Goal: Check status

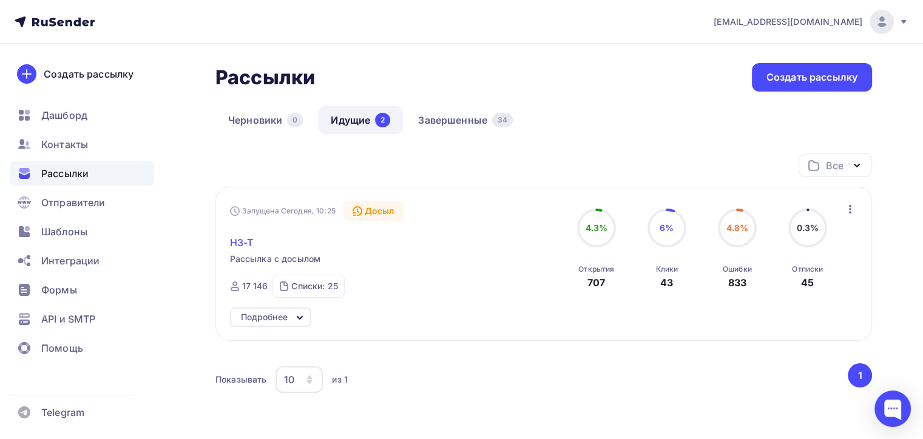
click at [239, 243] on span "H3-T" at bounding box center [242, 242] width 24 height 15
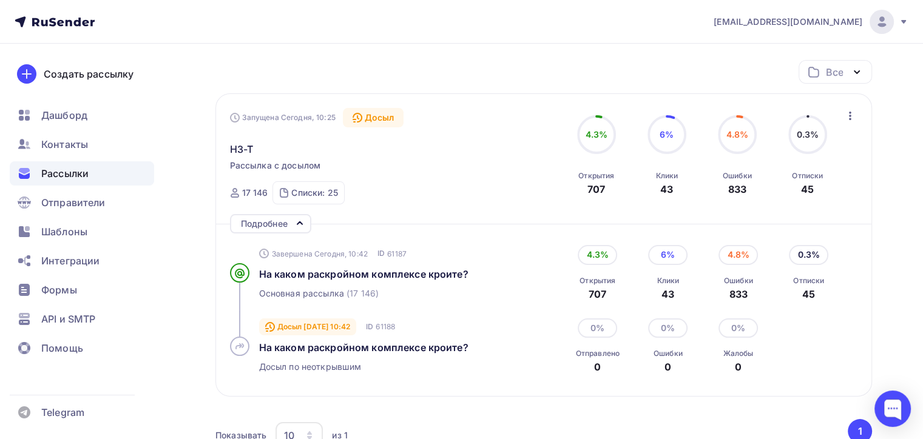
scroll to position [121, 0]
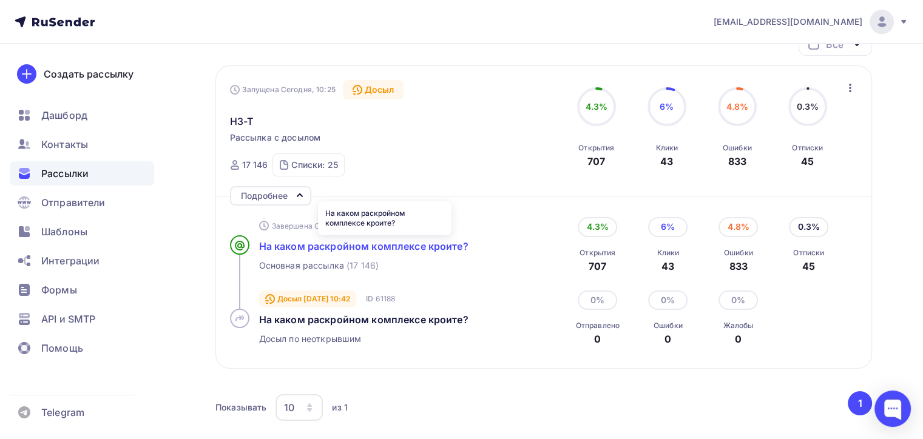
click at [362, 246] on span "На каком раскройном комплексе кроите?" at bounding box center [363, 246] width 209 height 12
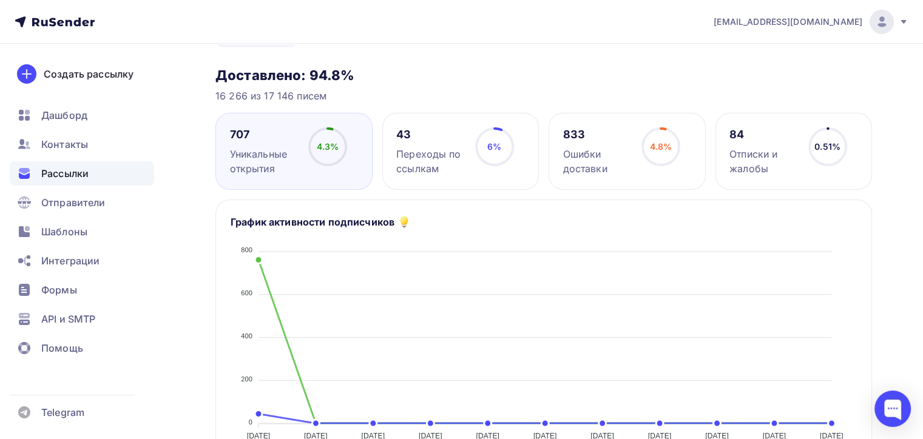
scroll to position [121, 0]
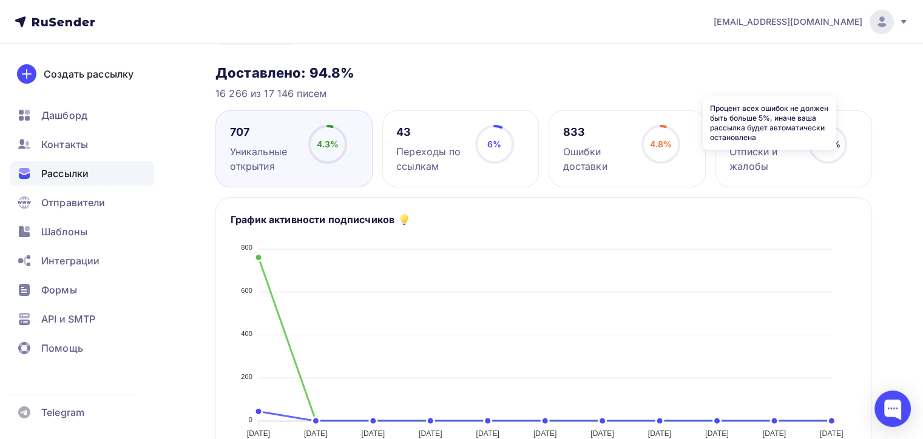
click at [0, 0] on icon at bounding box center [0, 0] width 0 height 0
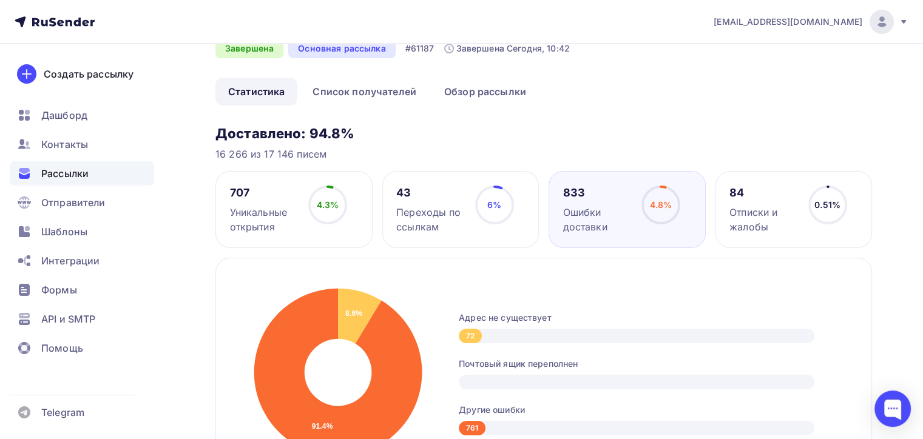
scroll to position [0, 0]
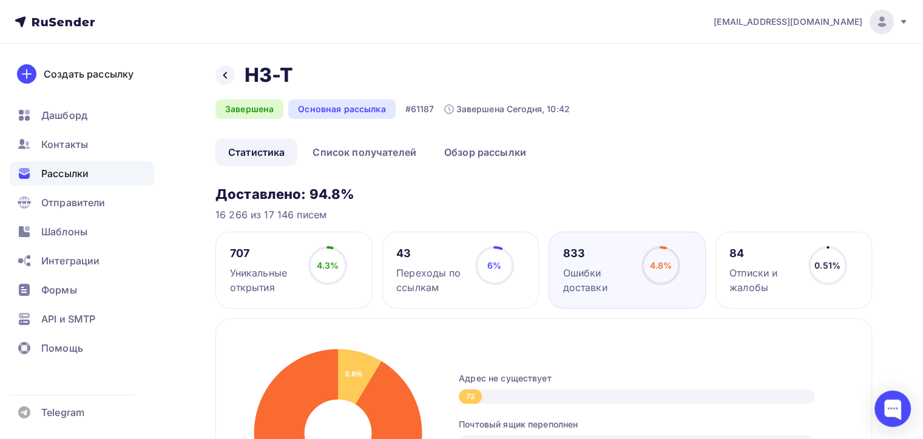
click at [267, 160] on link "Статистика" at bounding box center [256, 152] width 82 height 28
click at [226, 73] on icon at bounding box center [225, 75] width 4 height 7
